Goal: Task Accomplishment & Management: Manage account settings

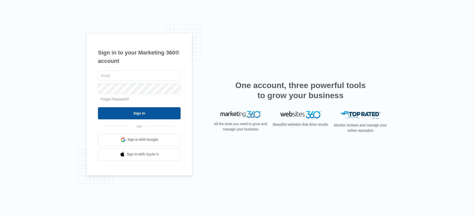
type input "[PERSON_NAME][EMAIL_ADDRESS][DOMAIN_NAME]"
click at [145, 108] on input "Sign In" at bounding box center [139, 113] width 83 height 12
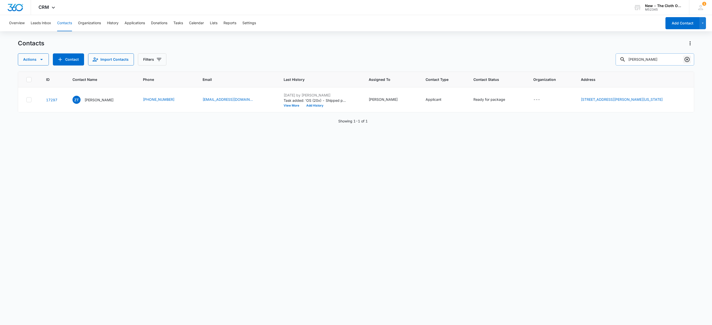
click at [688, 59] on icon "Clear" at bounding box center [687, 59] width 5 height 5
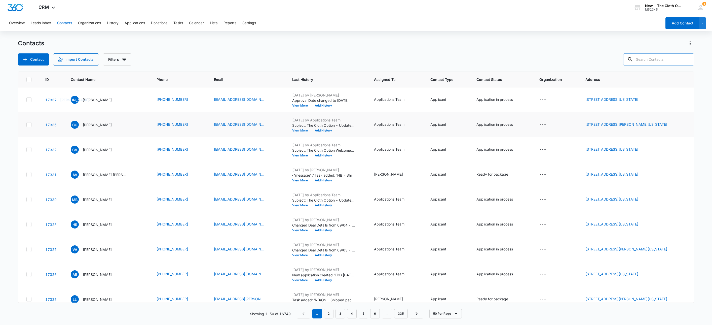
click at [292, 130] on button "View More" at bounding box center [301, 130] width 19 height 3
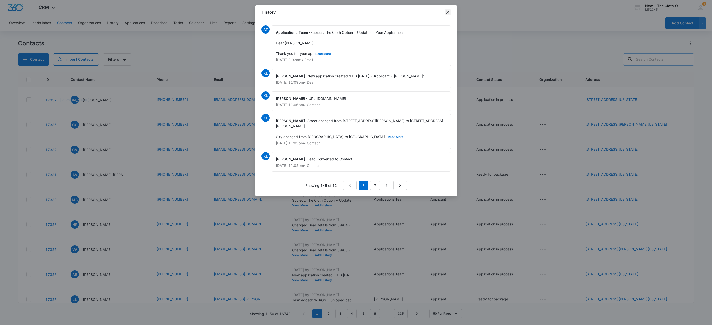
click at [446, 11] on icon "close" at bounding box center [448, 12] width 6 height 6
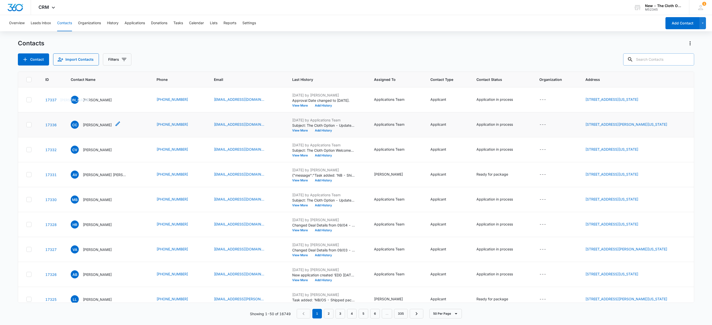
click at [92, 125] on p "Christie Connor" at bounding box center [97, 124] width 29 height 5
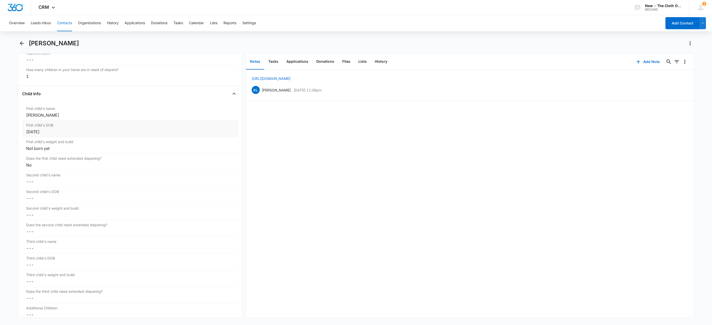
scroll to position [755, 0]
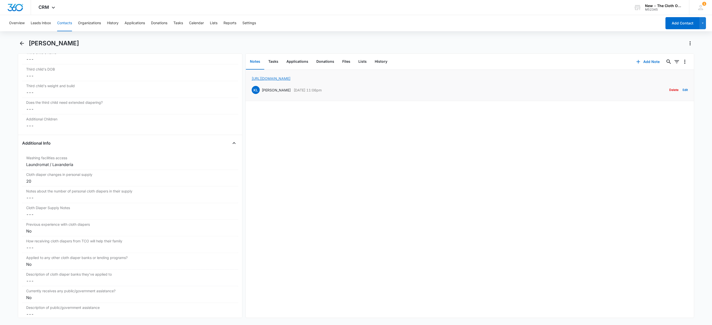
click at [291, 79] on link "https://www.facebook.com/christieconnor25" at bounding box center [271, 78] width 39 height 4
click at [682, 89] on li "https://www.facebook.com/christieconnor25 KL Katie Lohr Sep 4, 2025 at 11:06pm …" at bounding box center [470, 85] width 449 height 31
click at [683, 92] on button "Edit" at bounding box center [685, 90] width 5 height 10
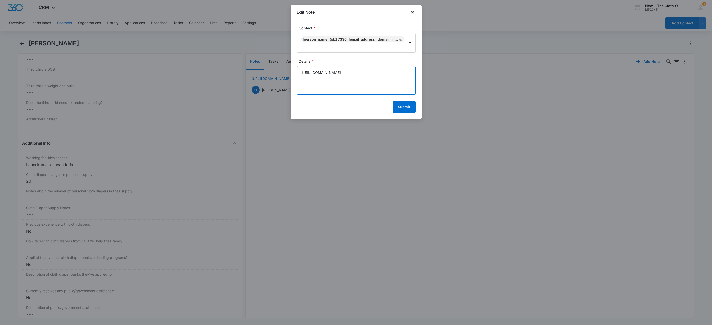
click at [299, 70] on textarea "https://www.facebook.com/christieconnor25" at bounding box center [356, 80] width 119 height 29
paste textarea "Christie Connor Hood"
type textarea "Christie Connor Hood https://www.facebook.com/christieconnor25"
click at [413, 109] on button "Submit" at bounding box center [404, 107] width 23 height 12
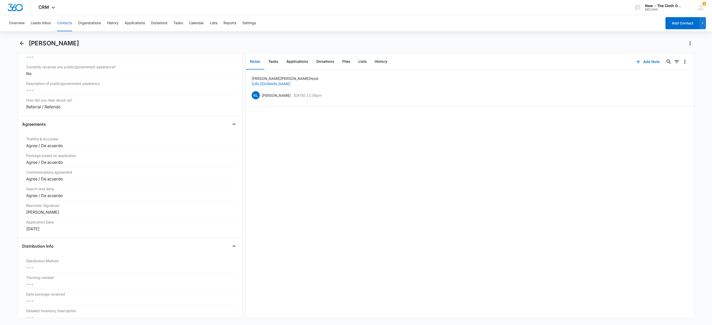
scroll to position [982, 0]
click at [291, 59] on button "Applications" at bounding box center [297, 62] width 30 height 16
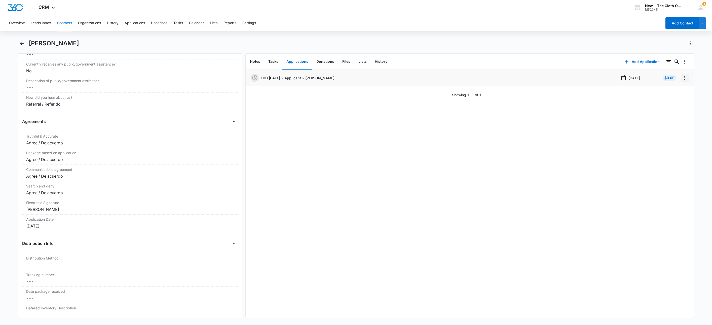
click at [682, 79] on icon "Overflow Menu" at bounding box center [685, 78] width 6 height 6
click at [677, 93] on button "Edit" at bounding box center [669, 92] width 29 height 8
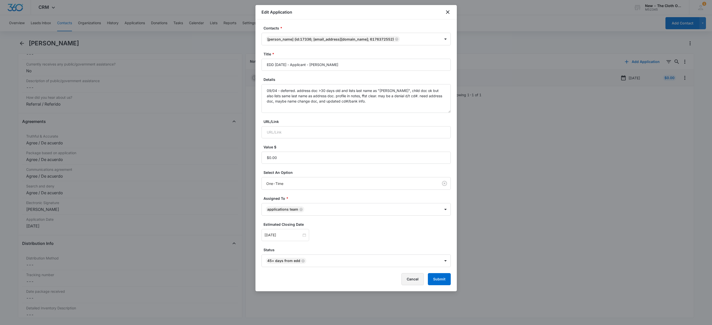
click at [414, 282] on button "Cancel" at bounding box center [413, 279] width 22 height 12
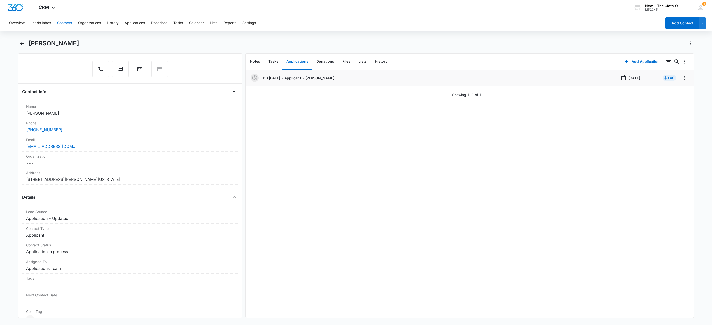
scroll to position [38, 0]
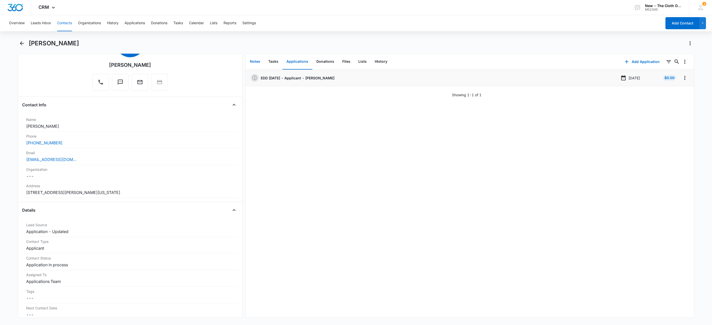
click at [257, 57] on button "Notes" at bounding box center [255, 62] width 18 height 16
click at [348, 61] on button "Files" at bounding box center [346, 62] width 16 height 16
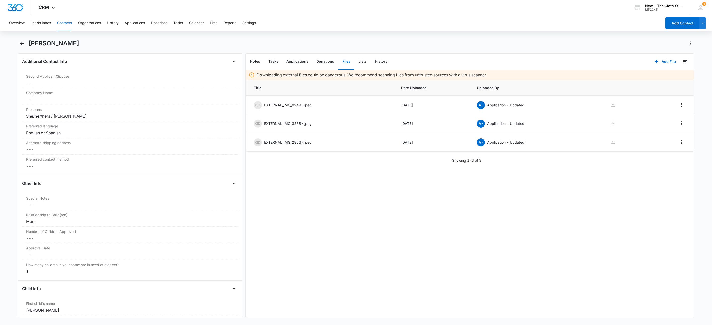
scroll to position [378, 0]
click at [19, 40] on button "Back" at bounding box center [22, 43] width 8 height 8
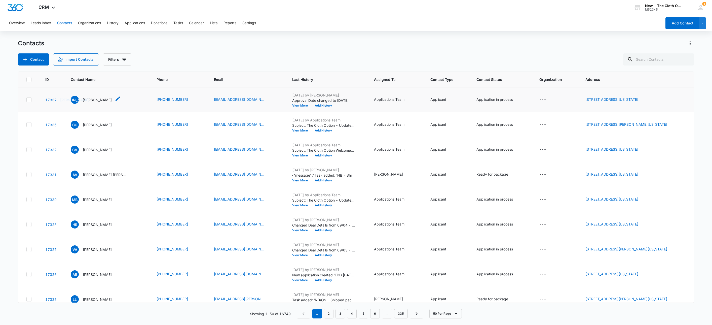
click at [92, 100] on p "Jarlissa Arias" at bounding box center [97, 99] width 29 height 5
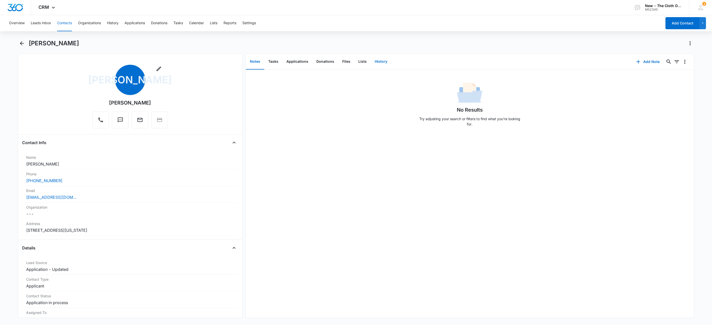
click at [383, 61] on button "History" at bounding box center [381, 62] width 21 height 16
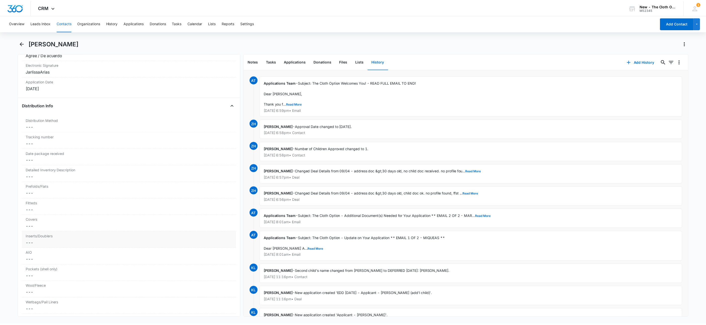
scroll to position [1133, 0]
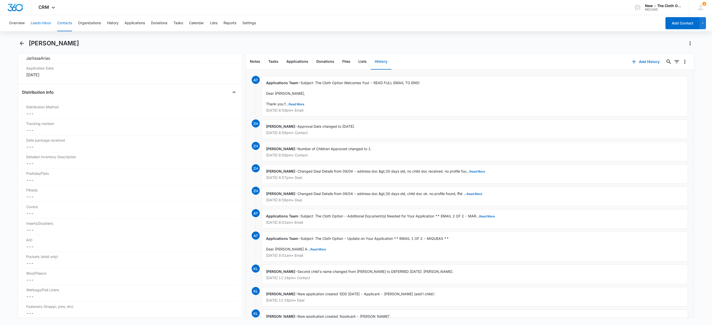
click at [47, 24] on button "Leads Inbox" at bounding box center [41, 23] width 20 height 16
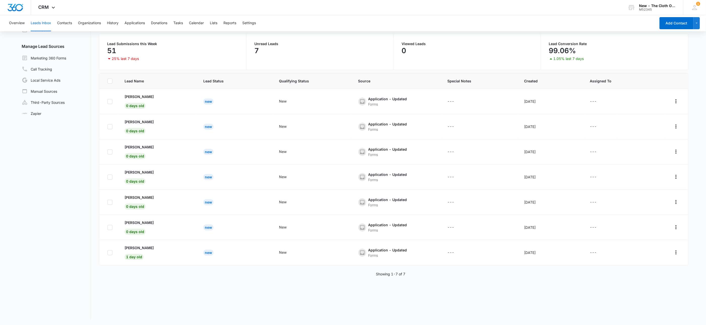
scroll to position [39, 0]
